Goal: Task Accomplishment & Management: Manage account settings

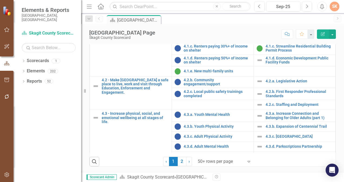
scroll to position [615, 0]
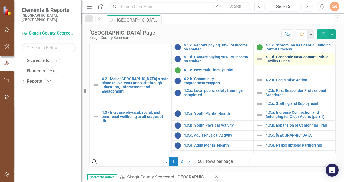
click at [320, 64] on link "4.1.d. Economic Development Public Facility Funds" at bounding box center [298, 59] width 67 height 8
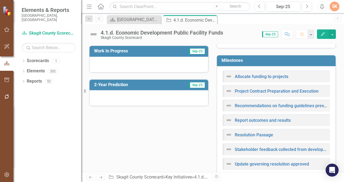
scroll to position [154, 0]
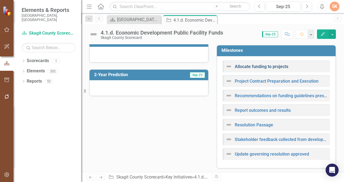
click at [281, 66] on link "Allocate funding to projects" at bounding box center [262, 66] width 54 height 5
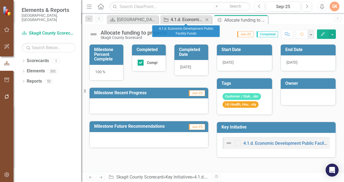
click at [181, 20] on div "4.1.d. Economic Development Public Facility Funds" at bounding box center [187, 19] width 33 height 7
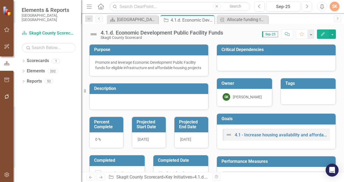
click at [111, 71] on div "Promote and leverage Economic Development Public Facility funds for eligible in…" at bounding box center [148, 65] width 107 height 11
click at [132, 52] on td "Purpose" at bounding box center [149, 50] width 111 height 9
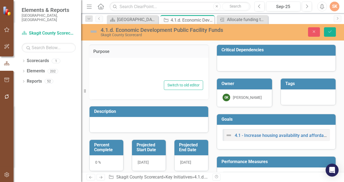
type textarea "Promote and leverage Economic Development Public Facility funds for eligible in…"
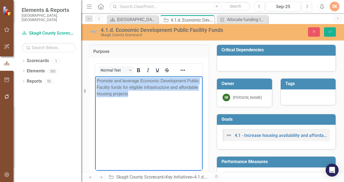
drag, startPoint x: 97, startPoint y: 81, endPoint x: 127, endPoint y: 92, distance: 32.3
click at [127, 92] on p "Promote and leverage Economic Development Public Facility funds for eligible in…" at bounding box center [149, 87] width 105 height 19
copy p "Promote and leverage Economic Development Public Facility funds for eligible in…"
